Goal: Information Seeking & Learning: Learn about a topic

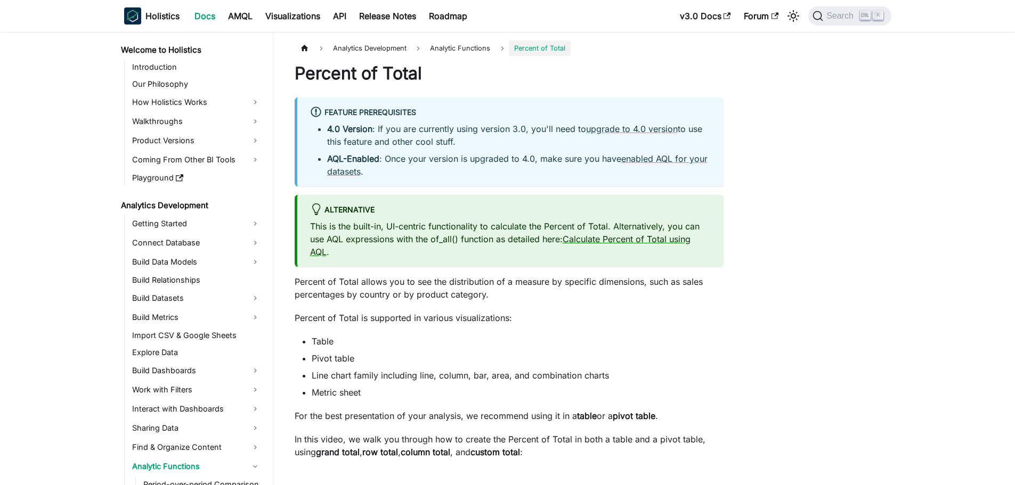
scroll to position [149, 0]
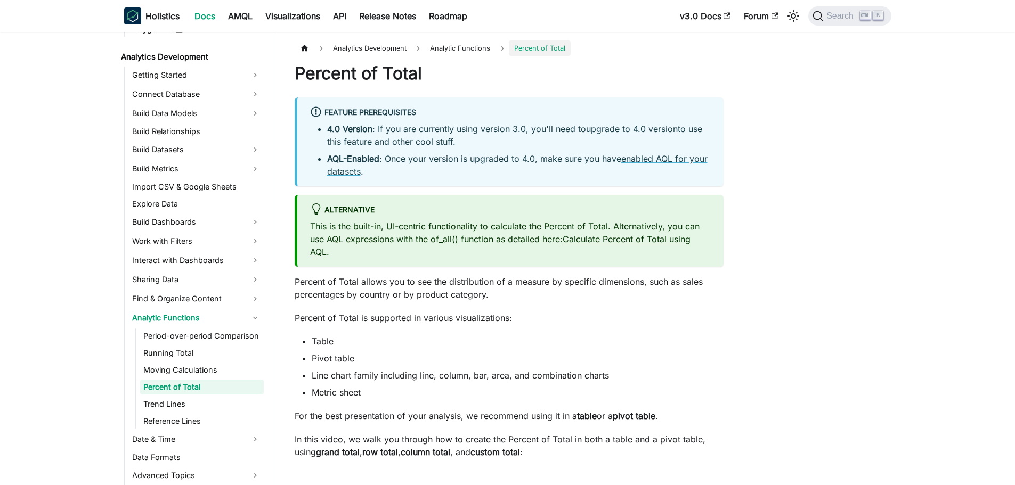
click at [651, 158] on link "enabled AQL for your datasets" at bounding box center [517, 164] width 380 height 23
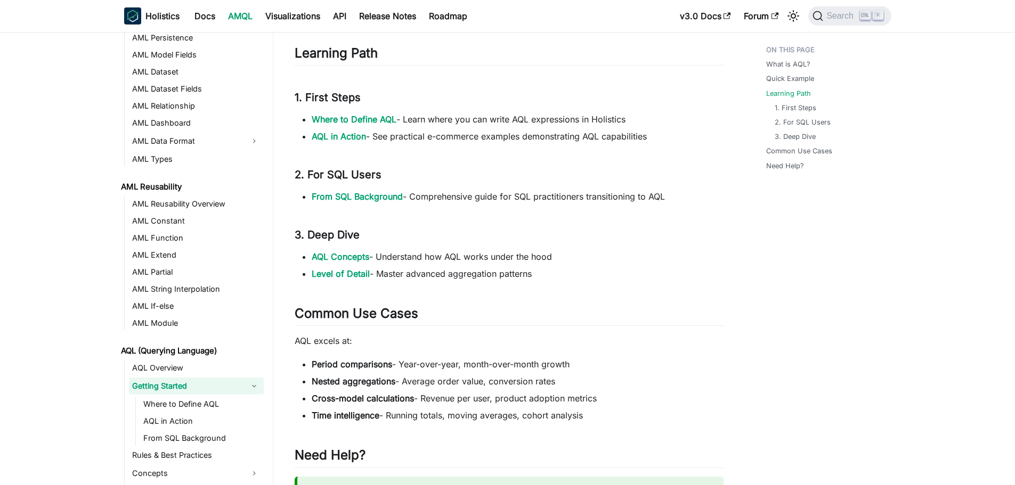
scroll to position [479, 0]
click at [373, 118] on link "Where to Define AQL" at bounding box center [354, 118] width 85 height 11
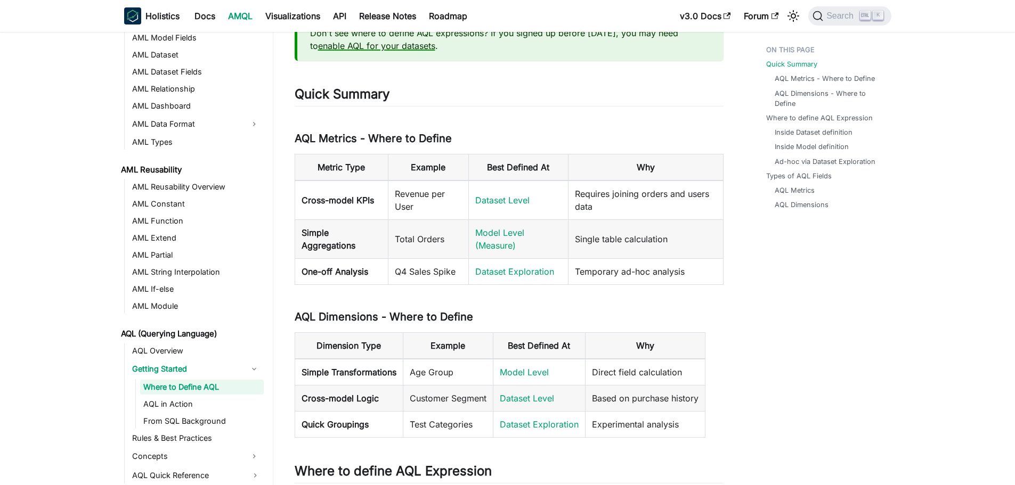
scroll to position [107, 0]
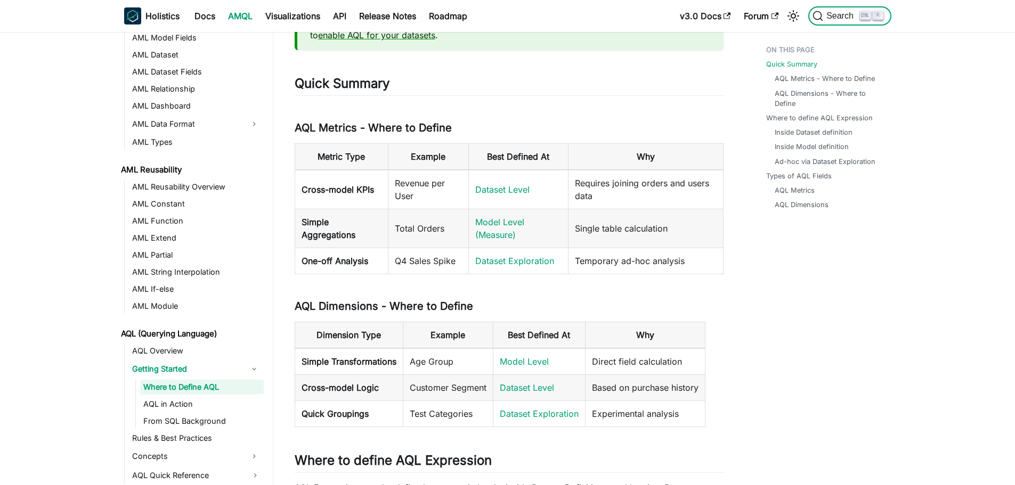
click at [828, 12] on span "Search" at bounding box center [841, 16] width 37 height 10
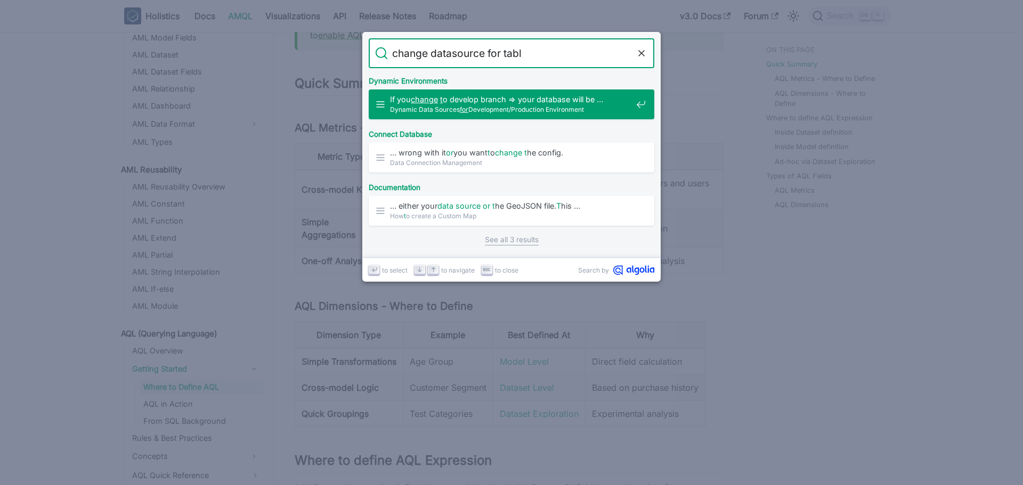
type input "change datasource for table"
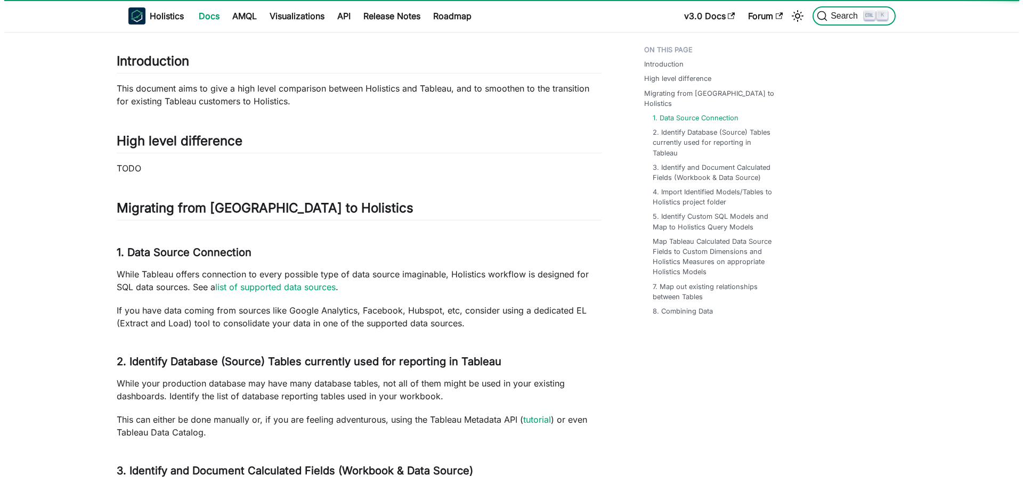
scroll to position [315, 0]
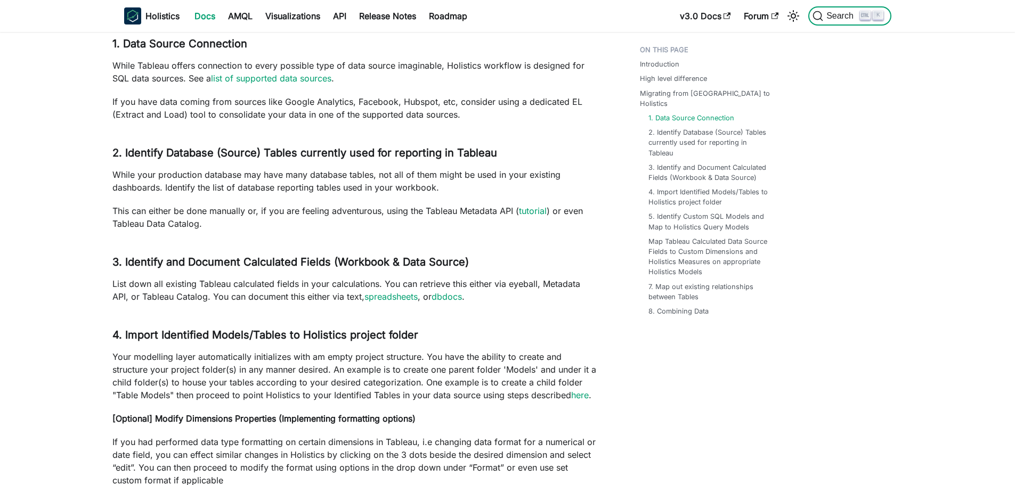
click at [834, 14] on span "Search" at bounding box center [841, 16] width 37 height 10
